Goal: Find specific page/section: Find specific page/section

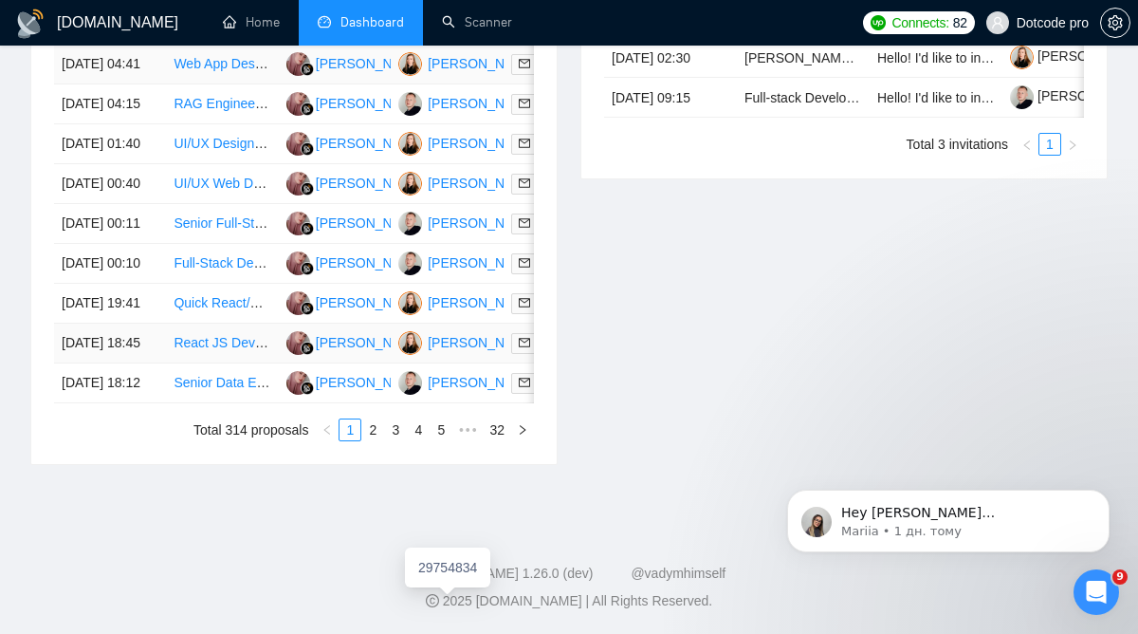
scroll to position [1189, 0]
click at [375, 440] on link "2" at bounding box center [372, 429] width 21 height 21
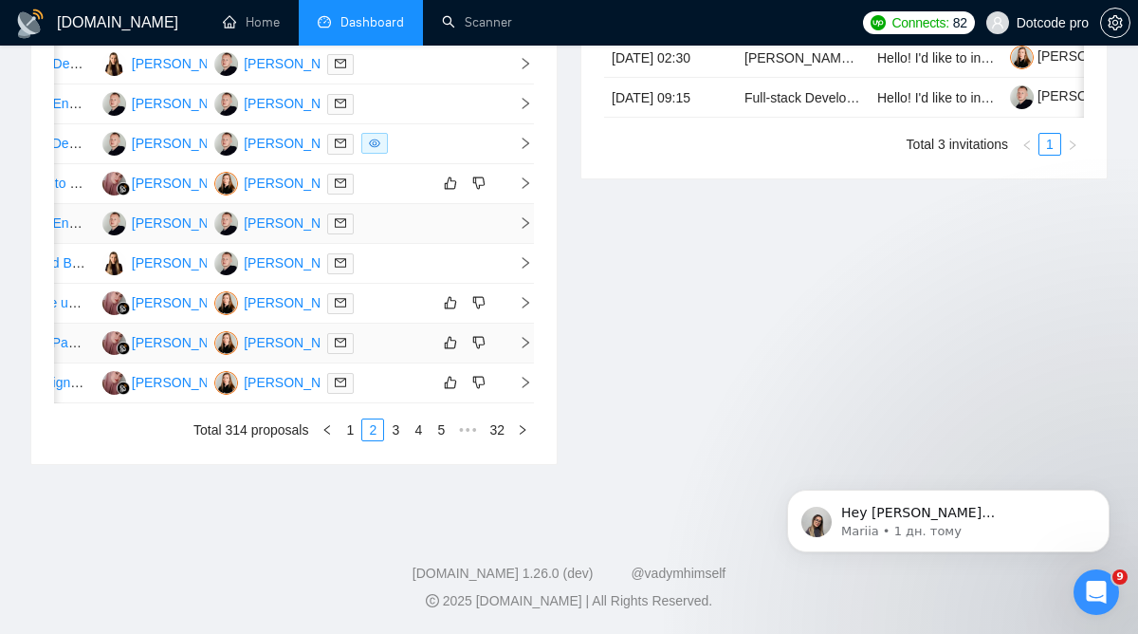
scroll to position [1123, 0]
click at [353, 440] on link "1" at bounding box center [350, 429] width 21 height 21
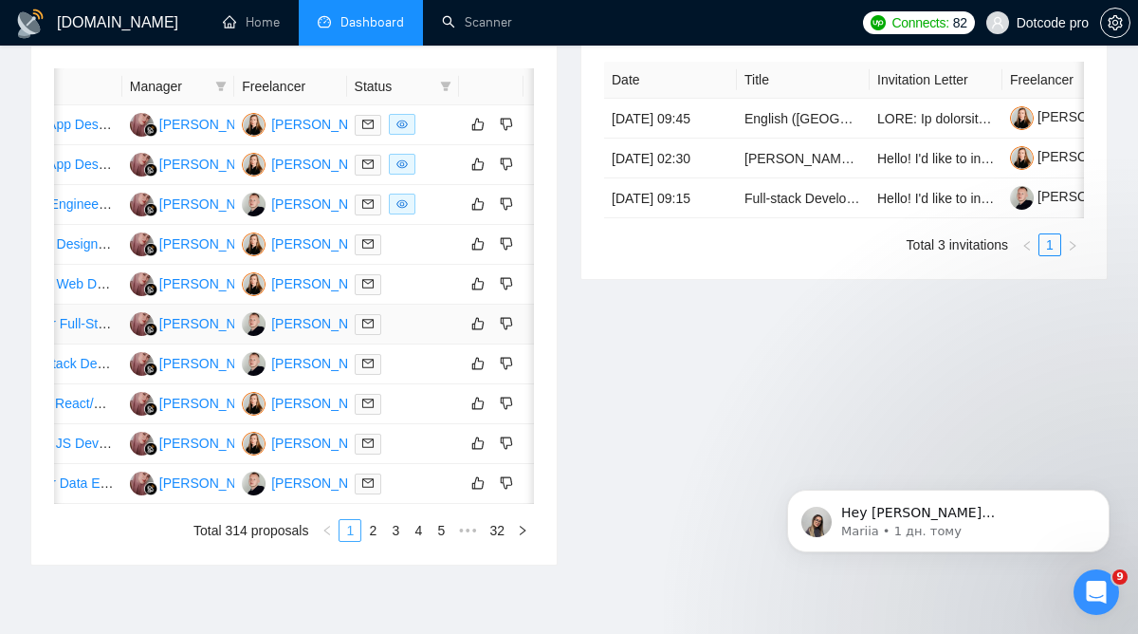
scroll to position [0, 0]
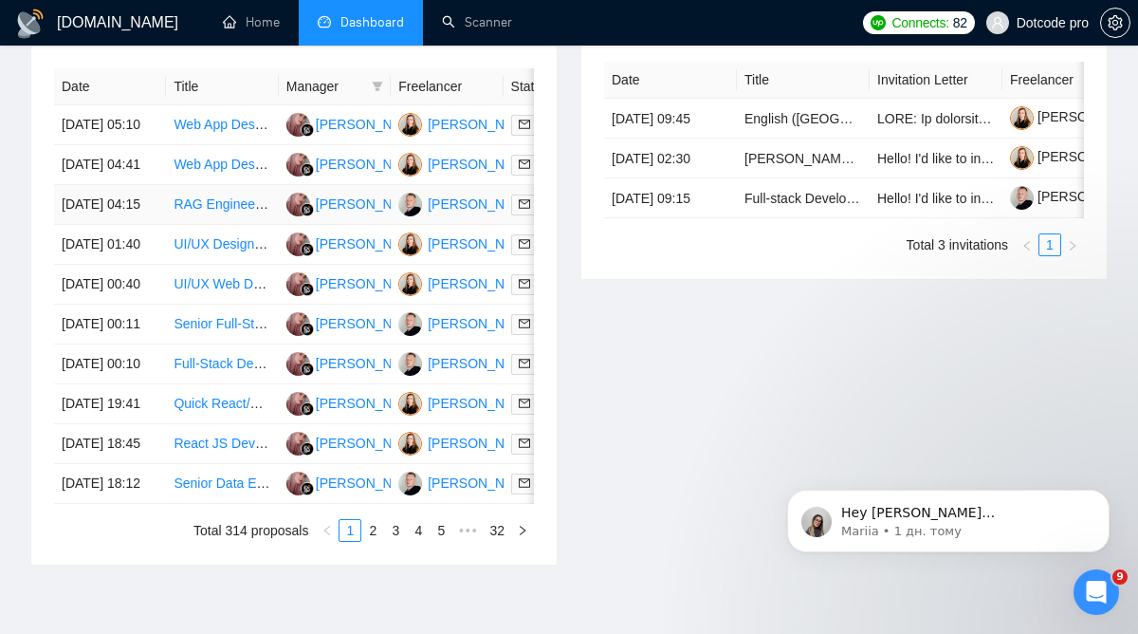
click at [159, 225] on td "[DATE] 04:15" at bounding box center [110, 205] width 112 height 40
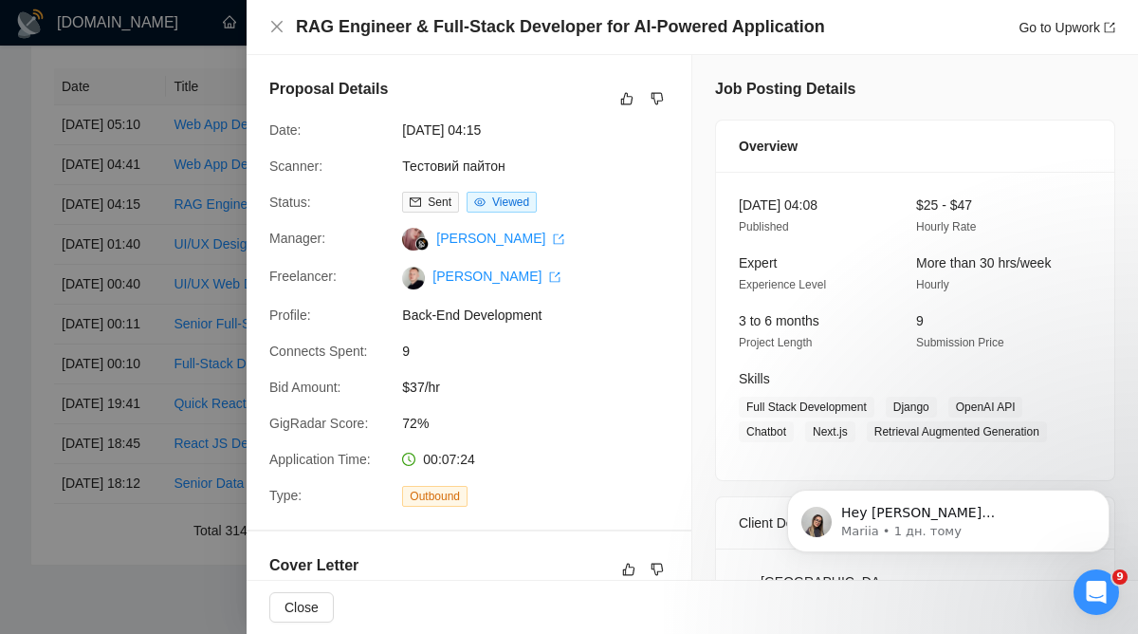
click at [224, 322] on div at bounding box center [569, 317] width 1138 height 634
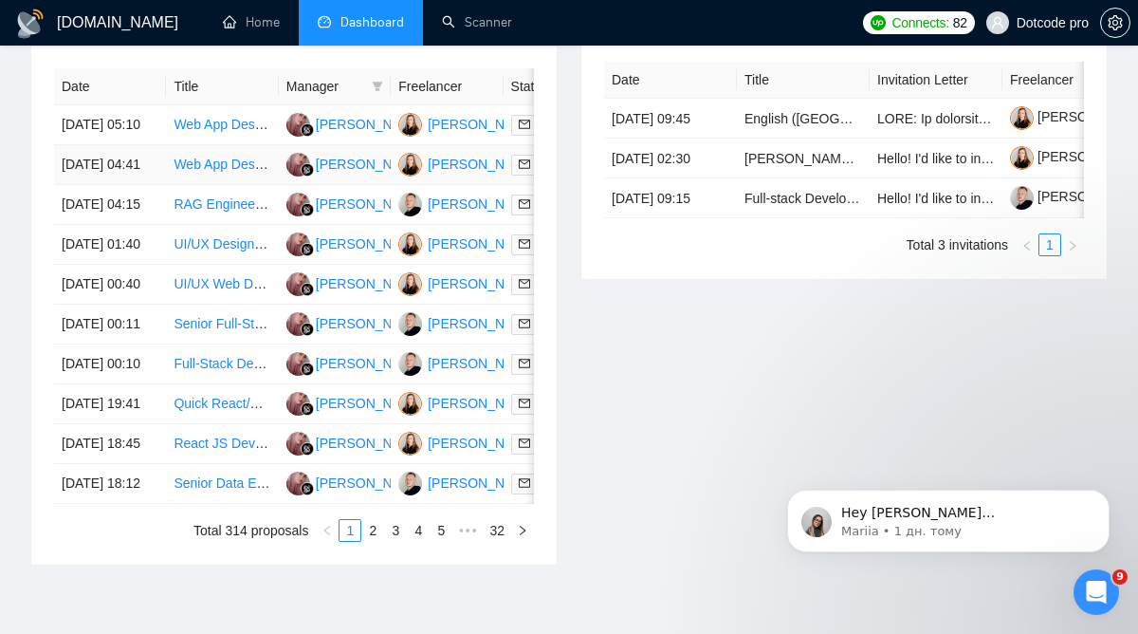
click at [200, 185] on td "Web App Designer Needed for Exciting New Project" at bounding box center [222, 165] width 112 height 40
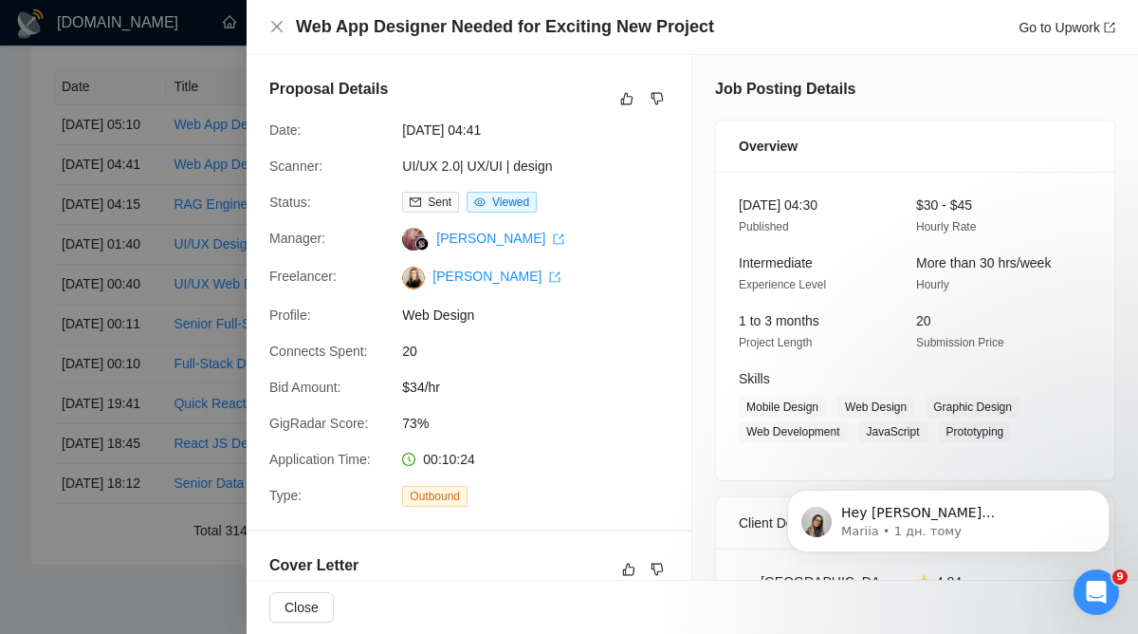
click at [209, 282] on div at bounding box center [569, 317] width 1138 height 634
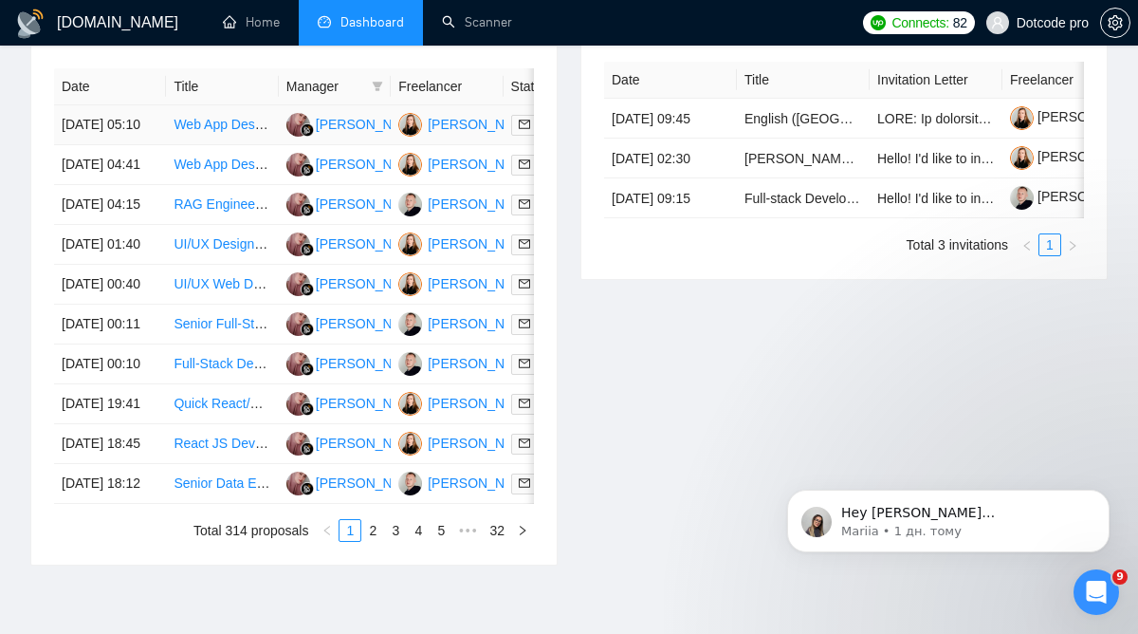
click at [173, 145] on td "Web App Designer Needed for Exciting New Project" at bounding box center [222, 125] width 112 height 40
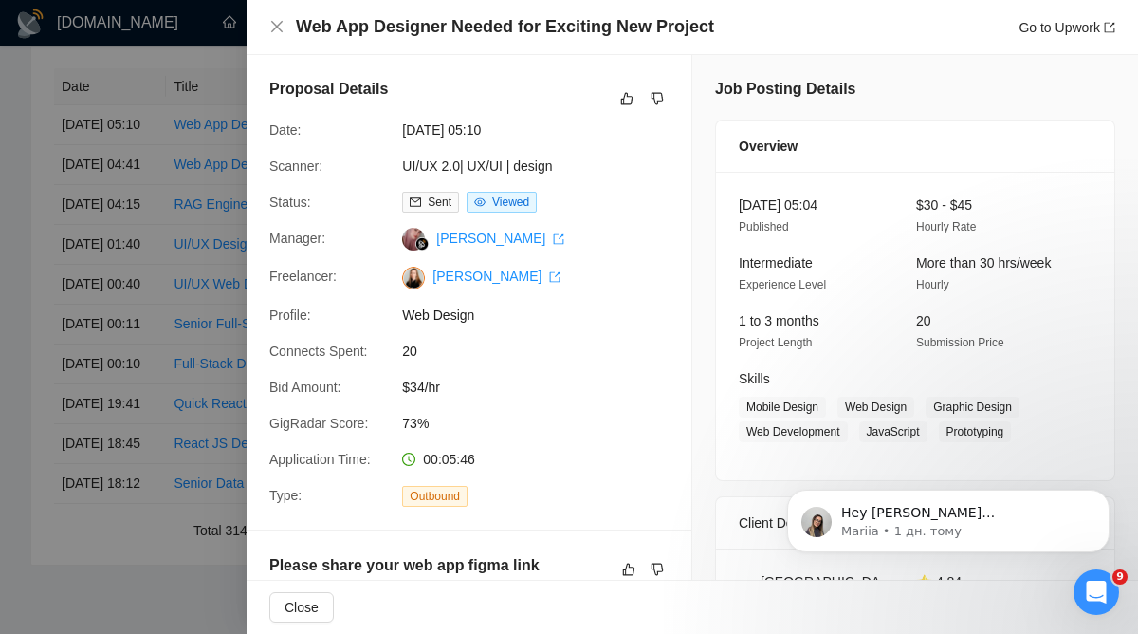
click at [194, 284] on div at bounding box center [569, 317] width 1138 height 634
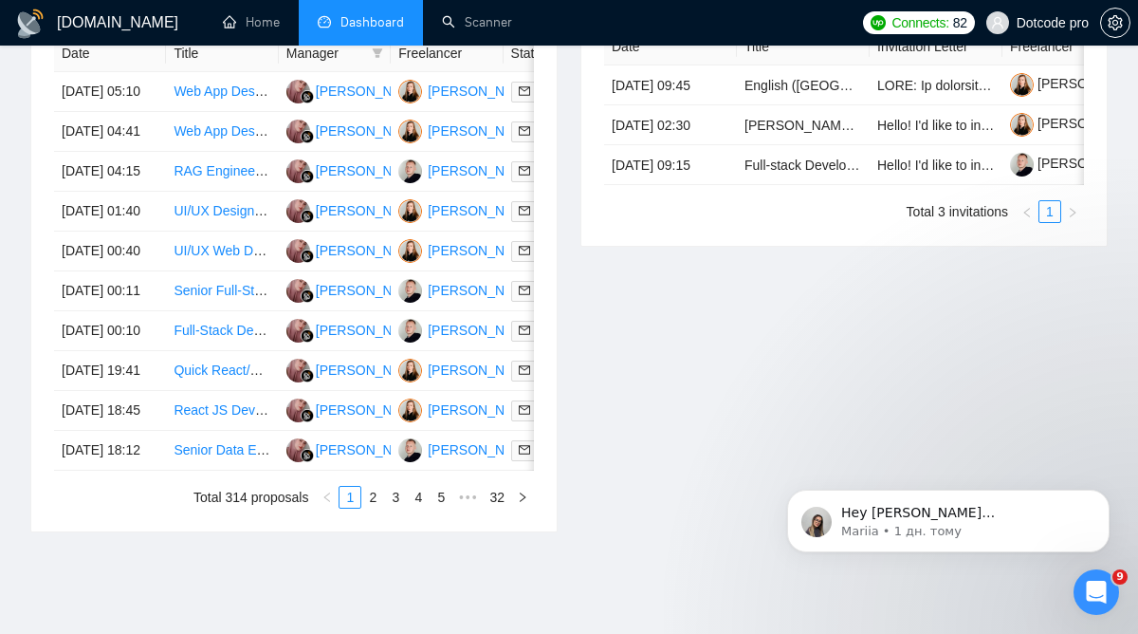
scroll to position [860, 0]
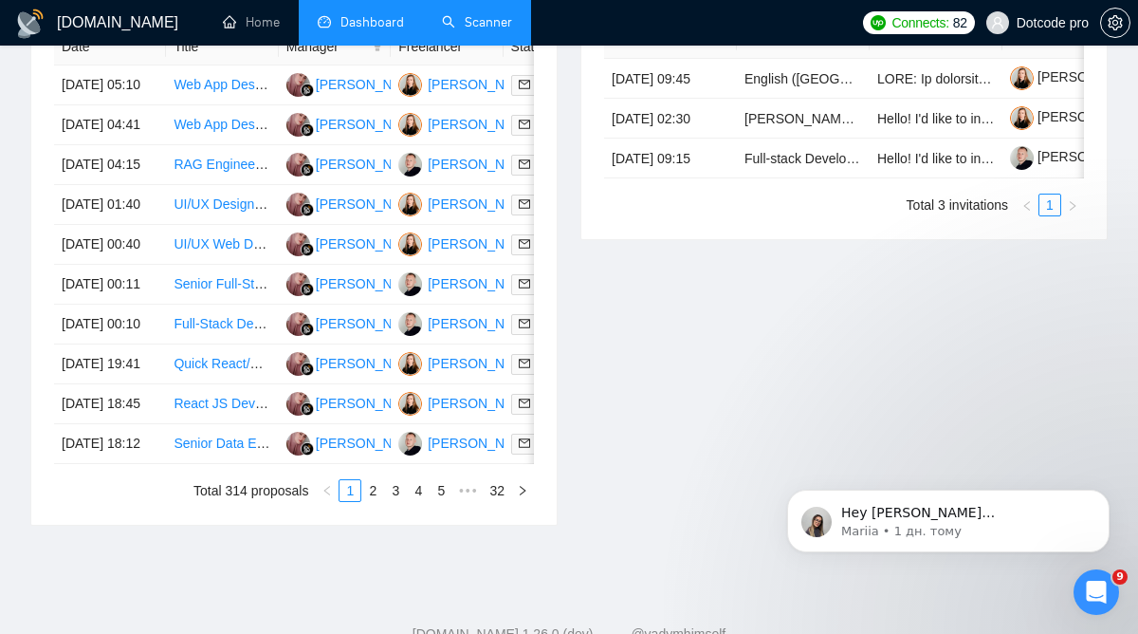
click at [492, 17] on link "Scanner" at bounding box center [477, 22] width 70 height 16
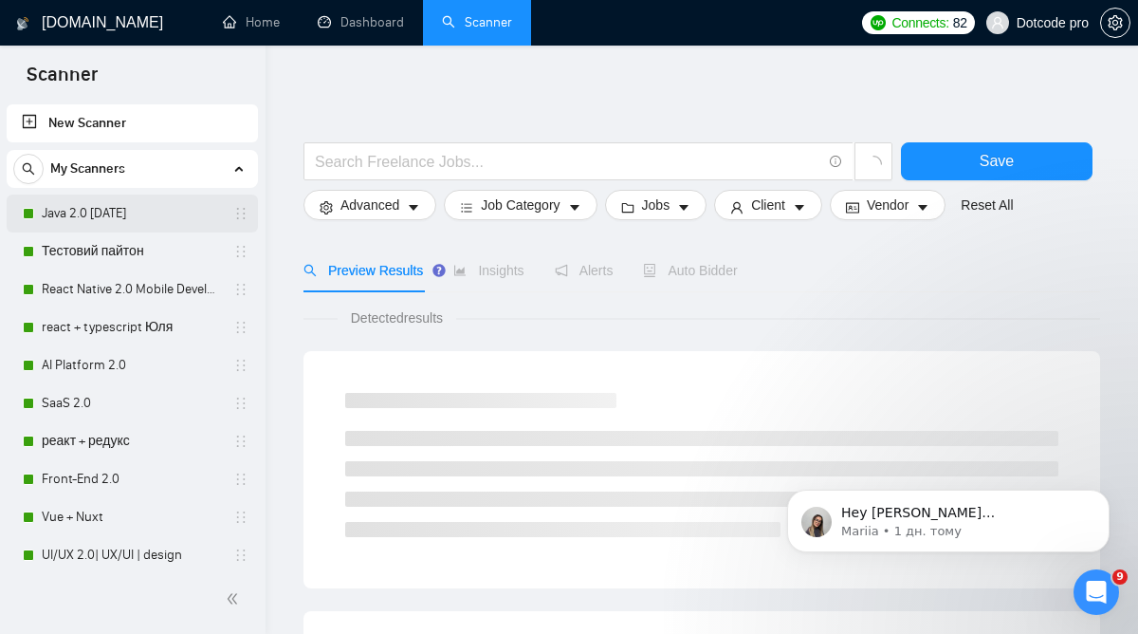
click at [93, 211] on link "Java 2.0 [DATE]" at bounding box center [132, 213] width 180 height 38
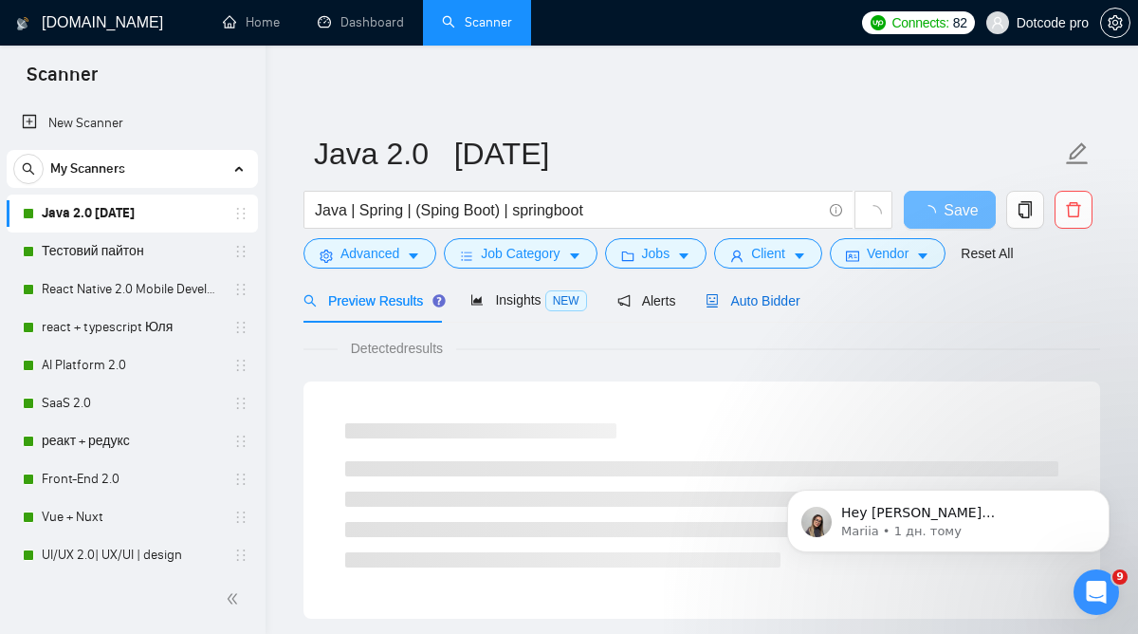
click at [734, 290] on div "Auto Bidder" at bounding box center [753, 300] width 94 height 21
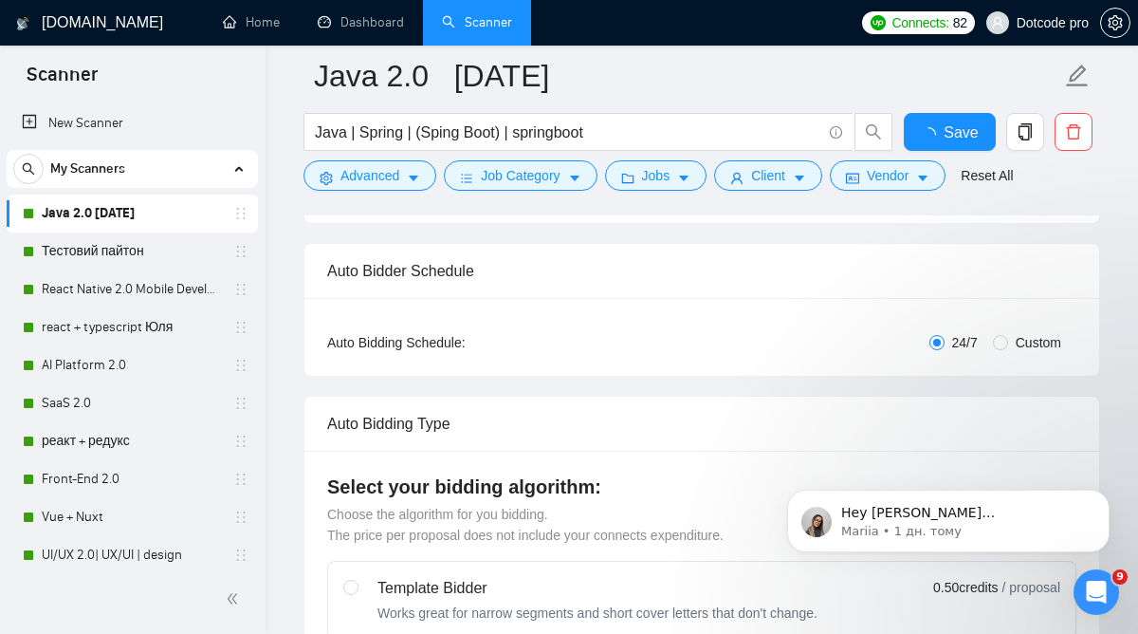
scroll to position [261, 0]
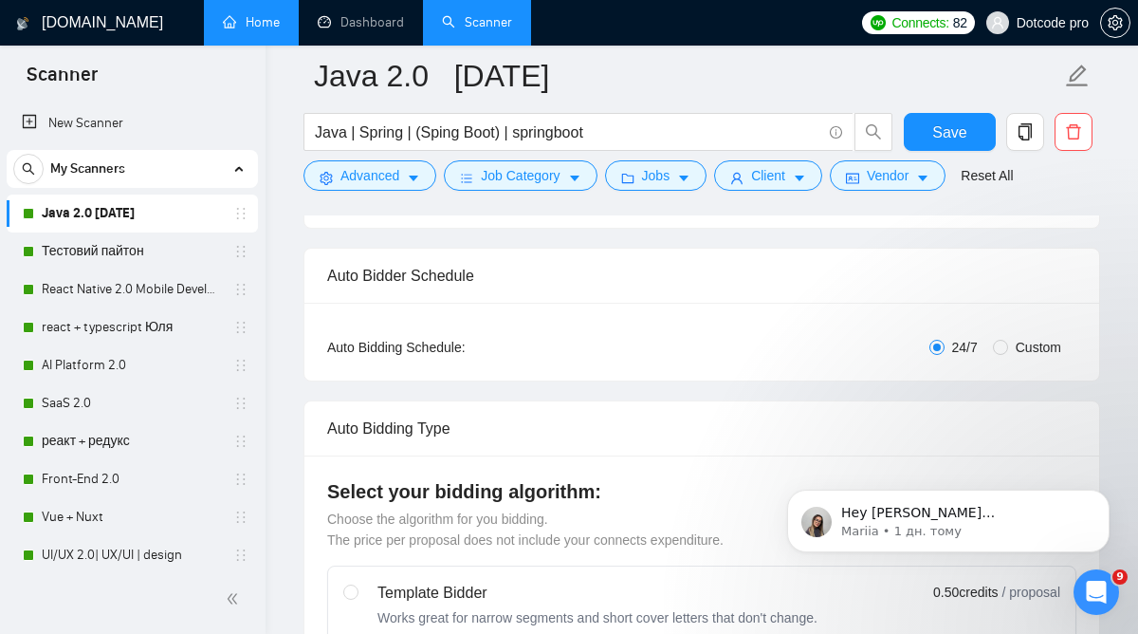
click at [230, 21] on link "Home" at bounding box center [251, 22] width 57 height 16
